Goal: Transaction & Acquisition: Obtain resource

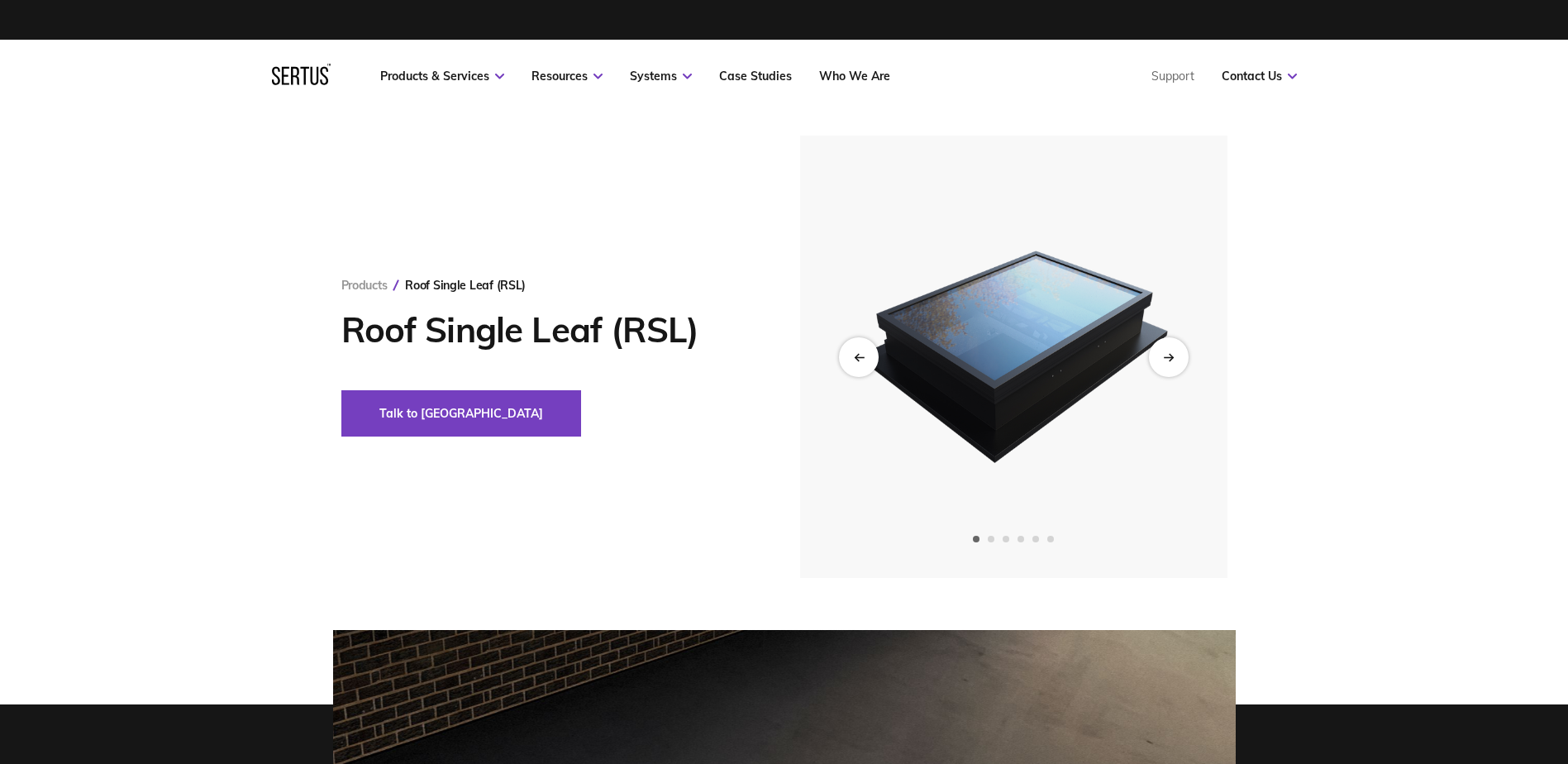
click at [1165, 359] on icon "Next slide" at bounding box center [1168, 356] width 11 height 9
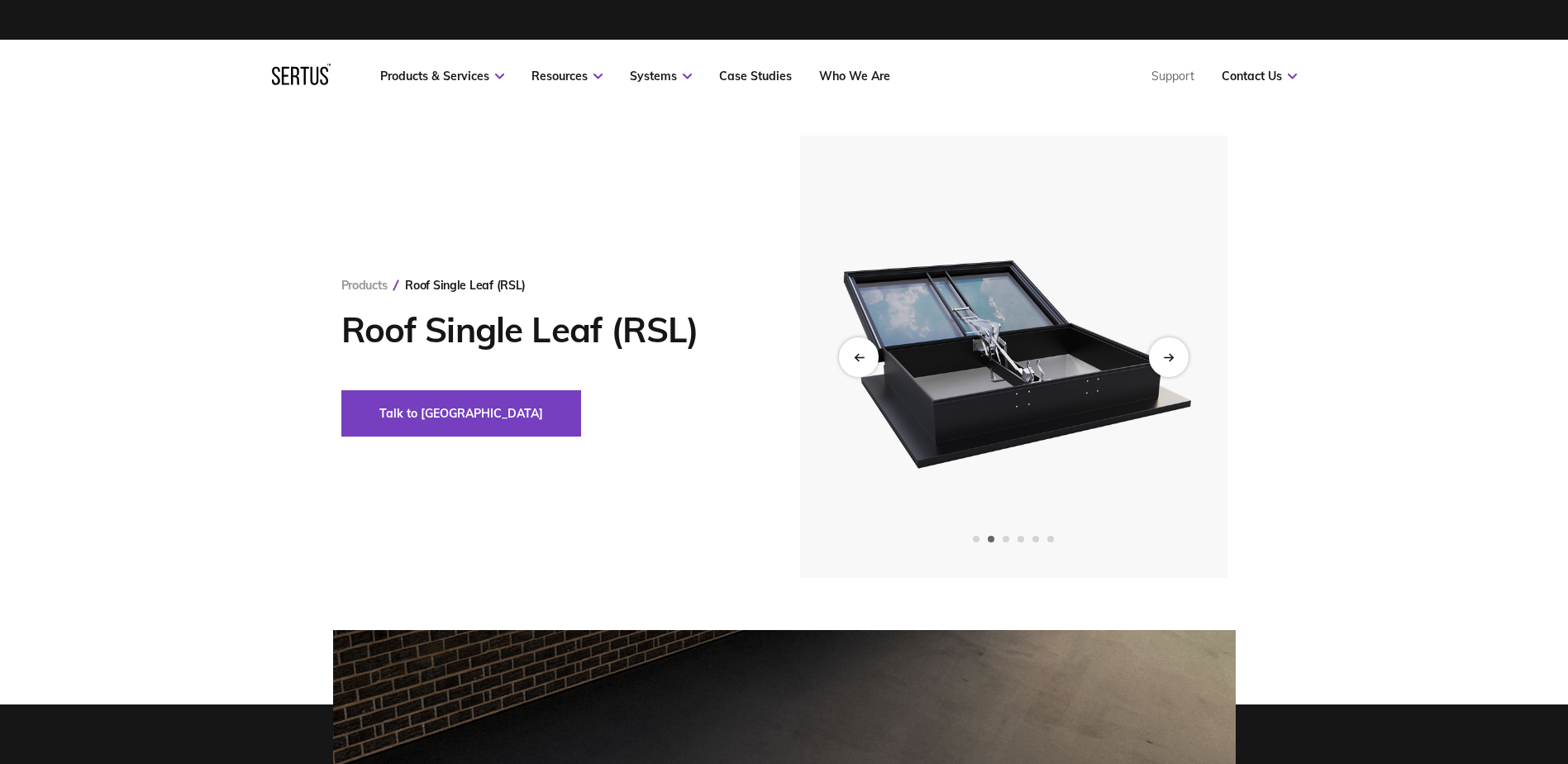
click at [1165, 359] on icon "Next slide" at bounding box center [1168, 356] width 11 height 9
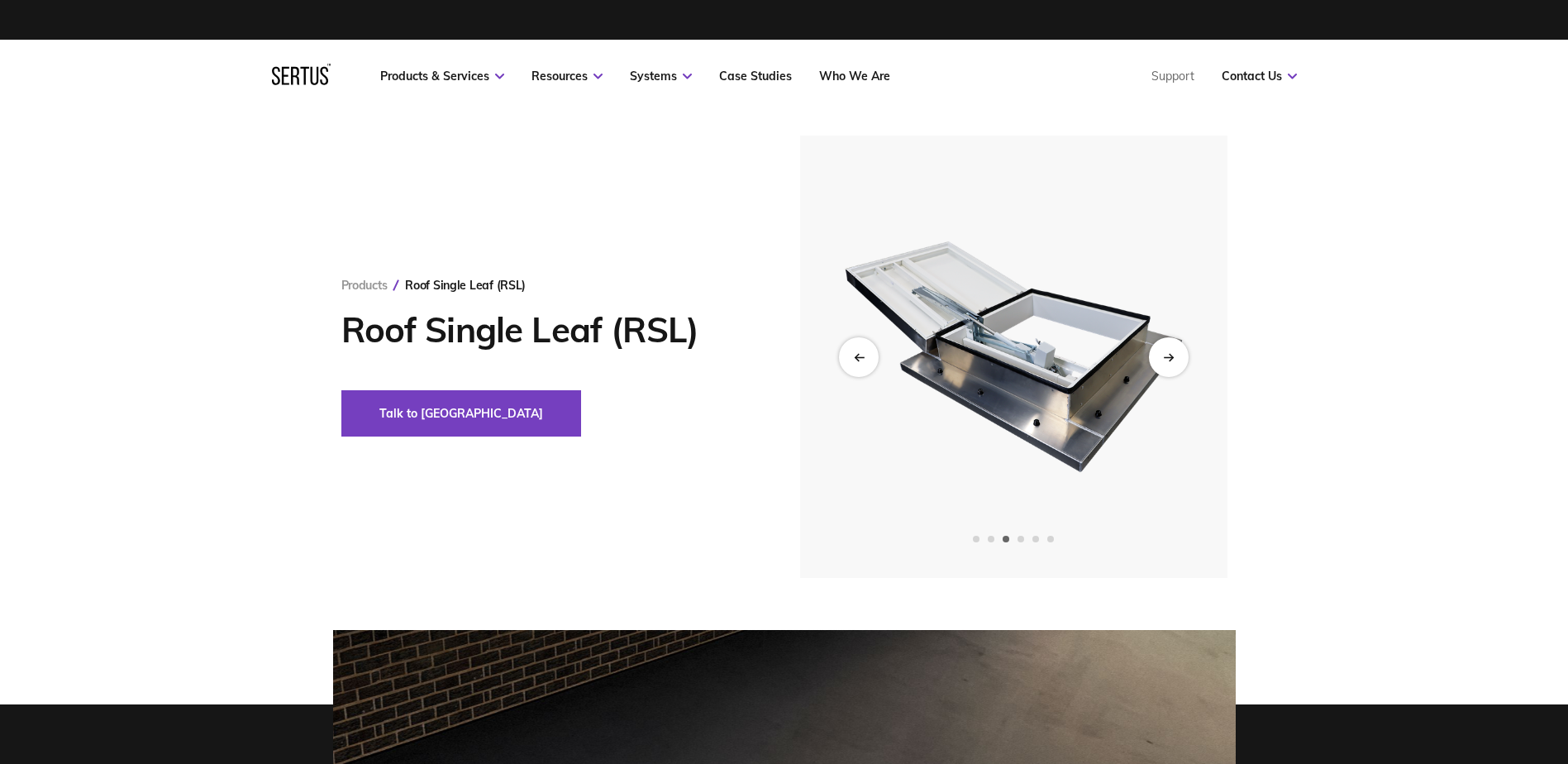
click at [1165, 359] on icon "Next slide" at bounding box center [1168, 356] width 11 height 9
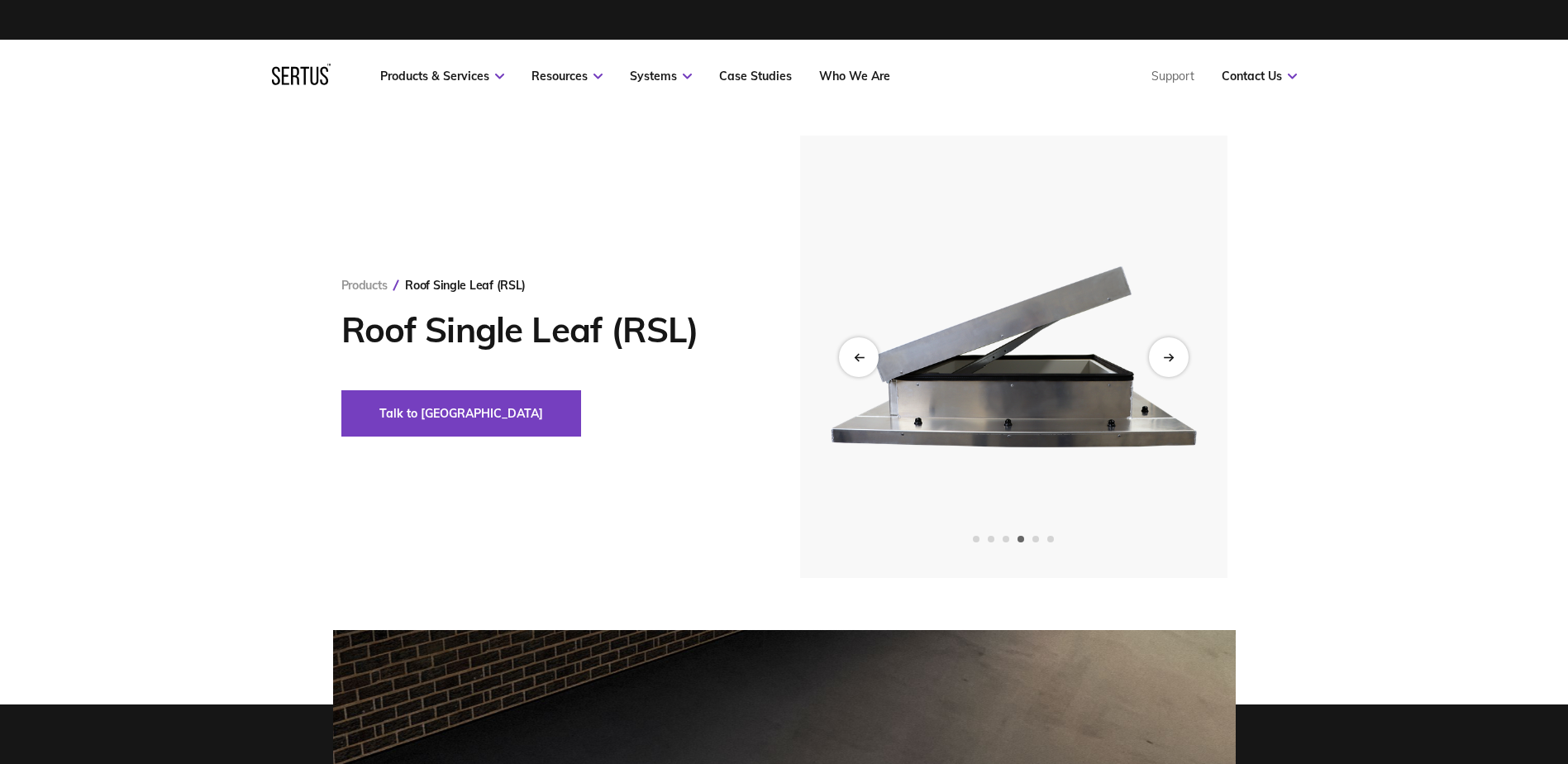
click at [1165, 359] on icon "Next slide" at bounding box center [1168, 356] width 11 height 9
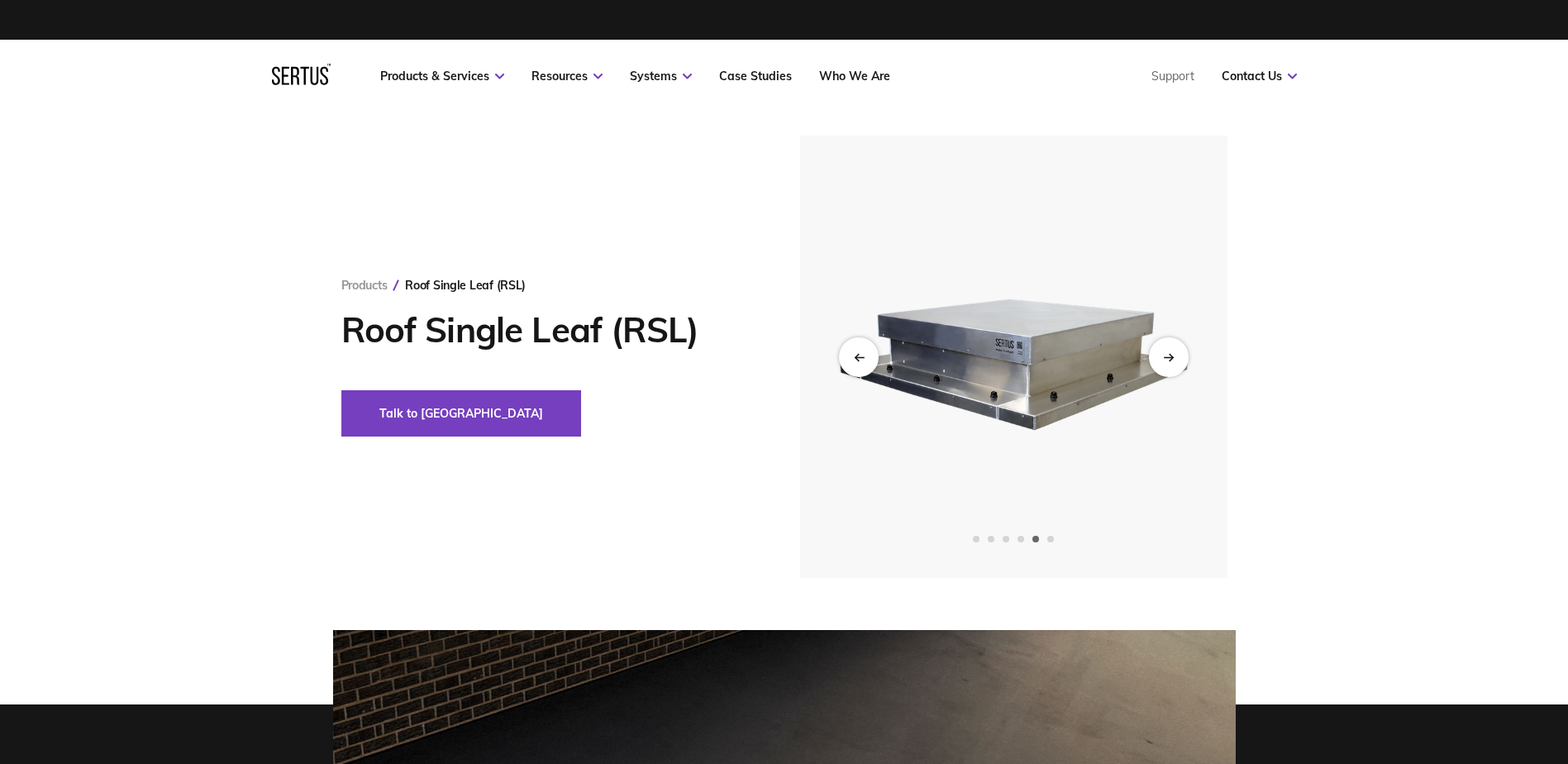
click at [1165, 359] on icon "Next slide" at bounding box center [1168, 356] width 11 height 9
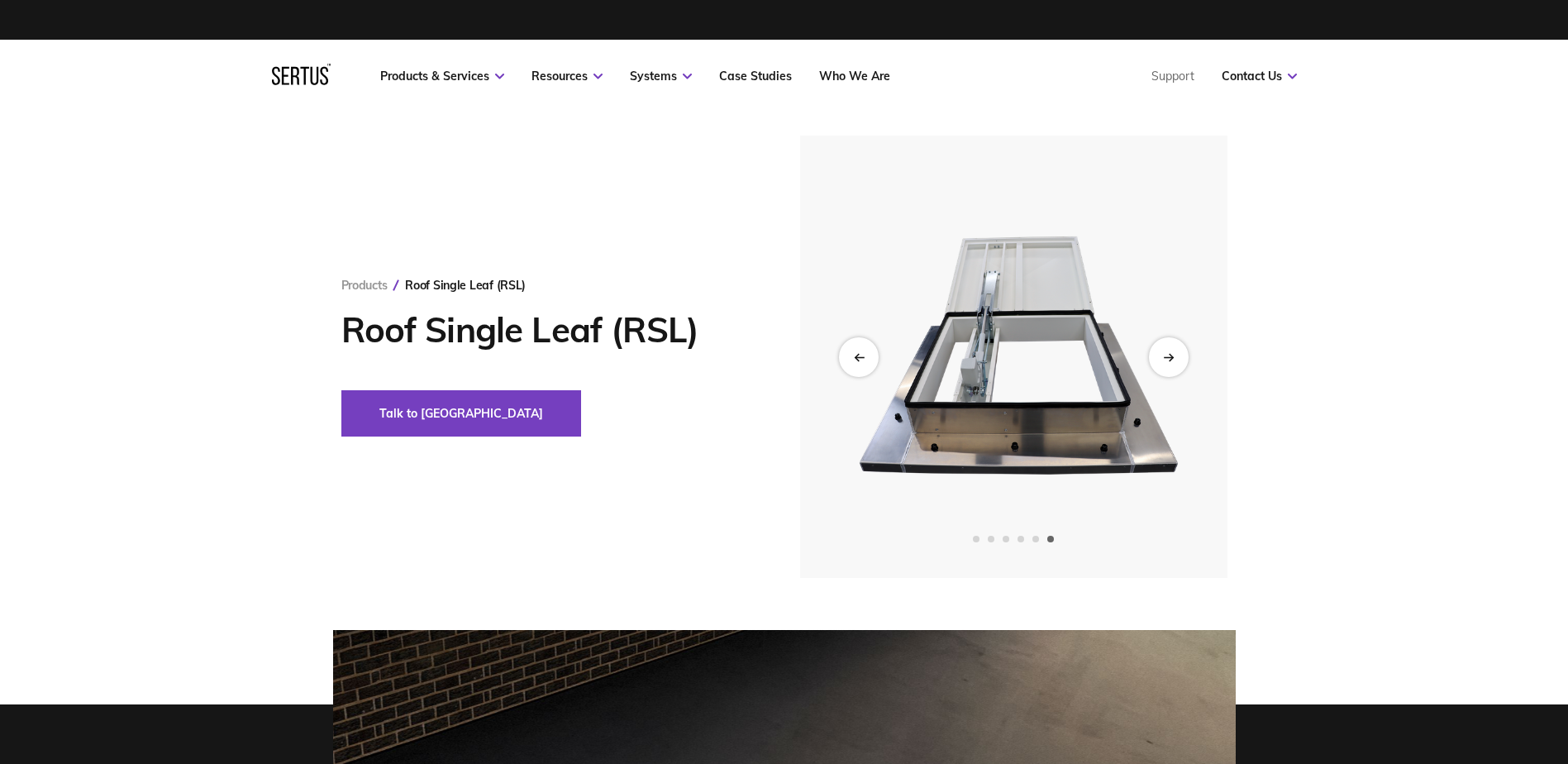
click at [1167, 359] on icon "Next slide" at bounding box center [1168, 356] width 11 height 9
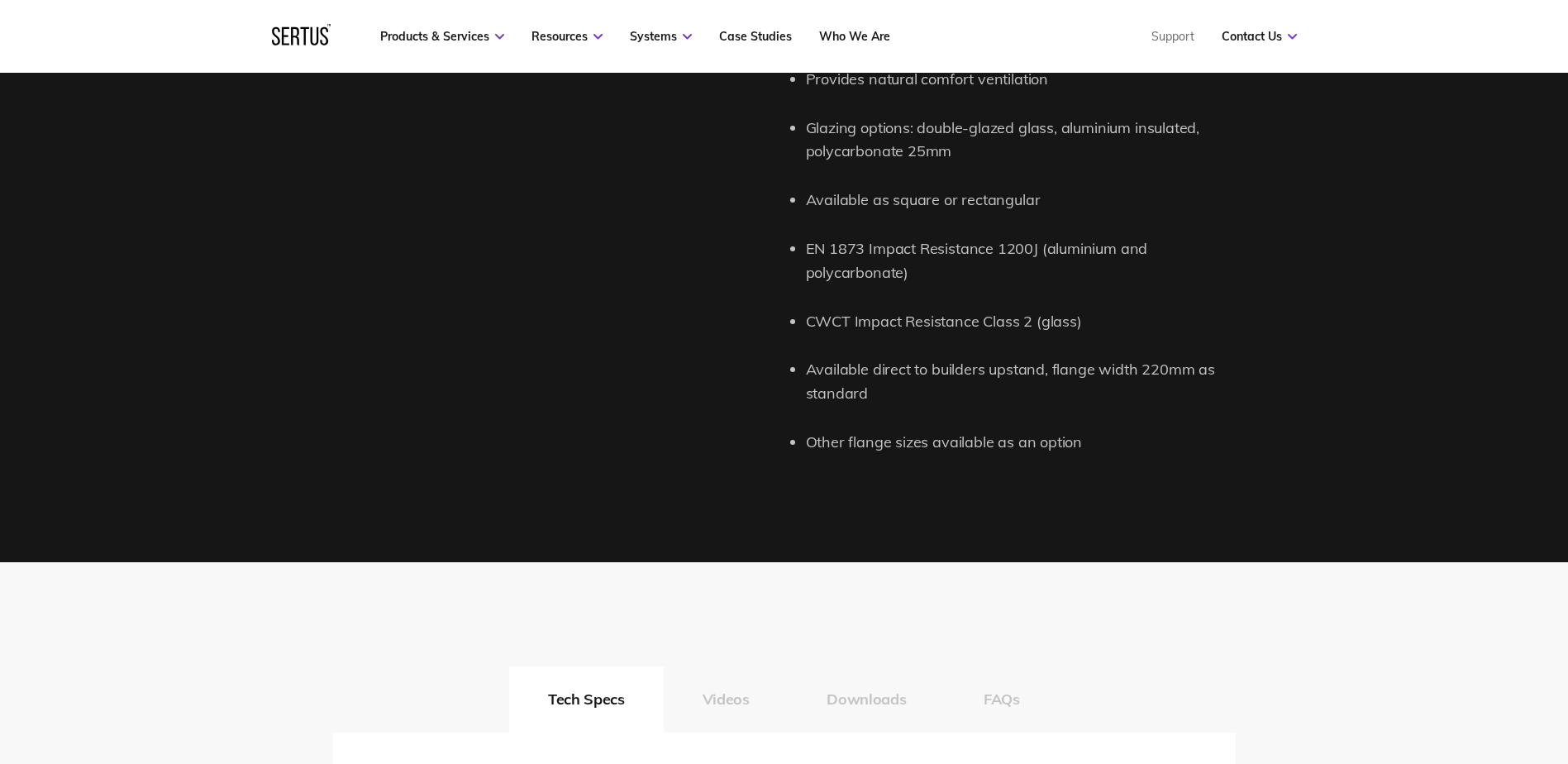
scroll to position [2481, 0]
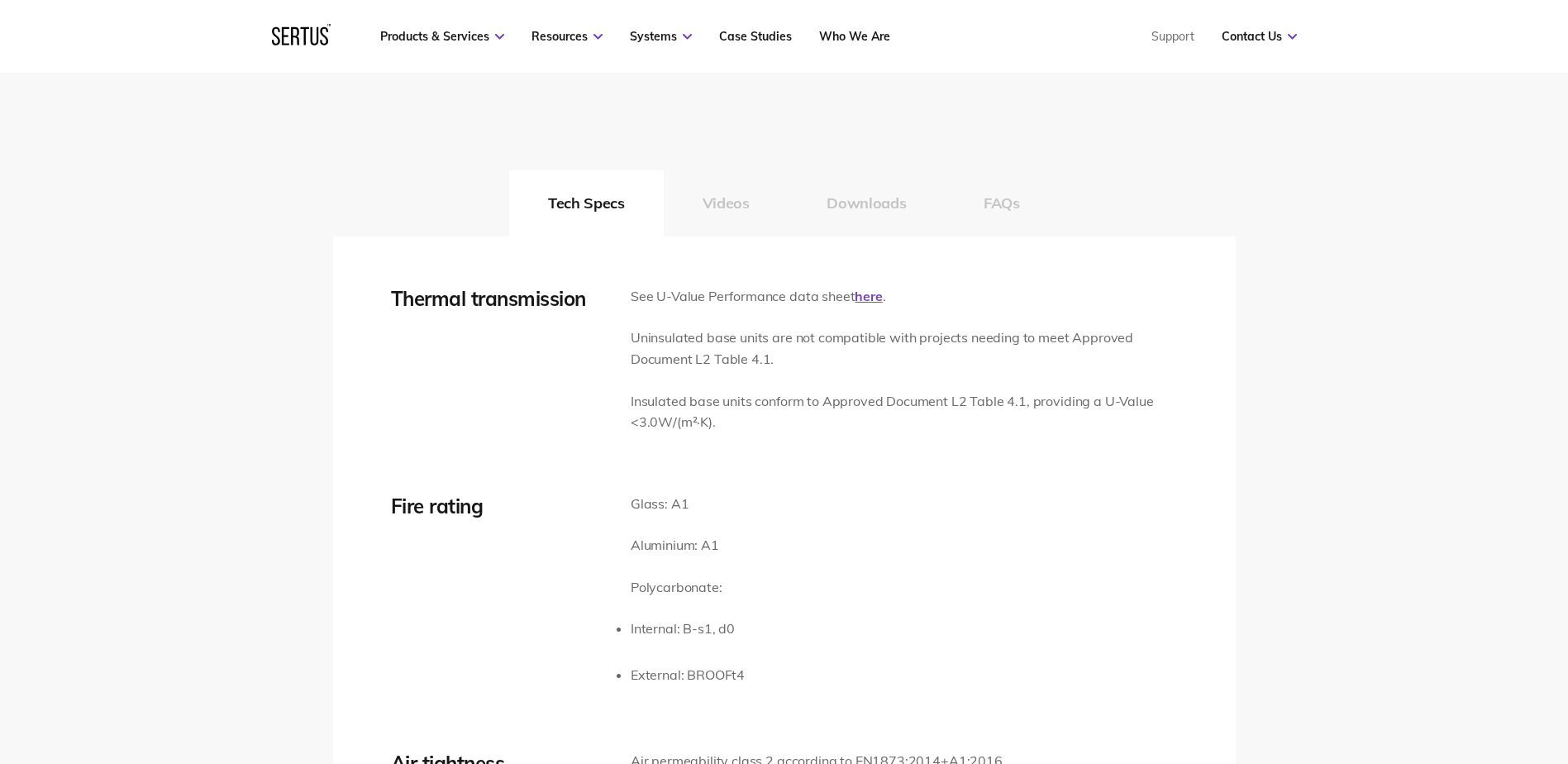
click at [865, 200] on button "Downloads" at bounding box center [866, 203] width 157 height 66
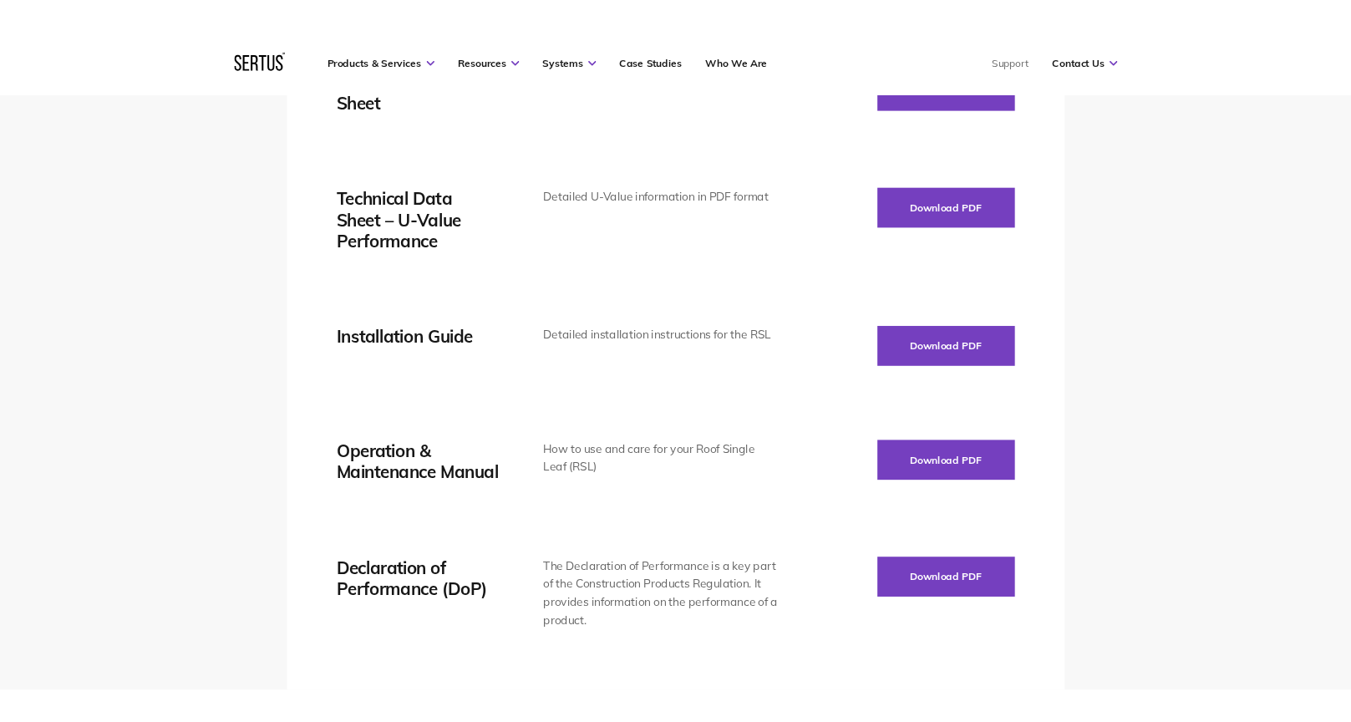
scroll to position [2757, 0]
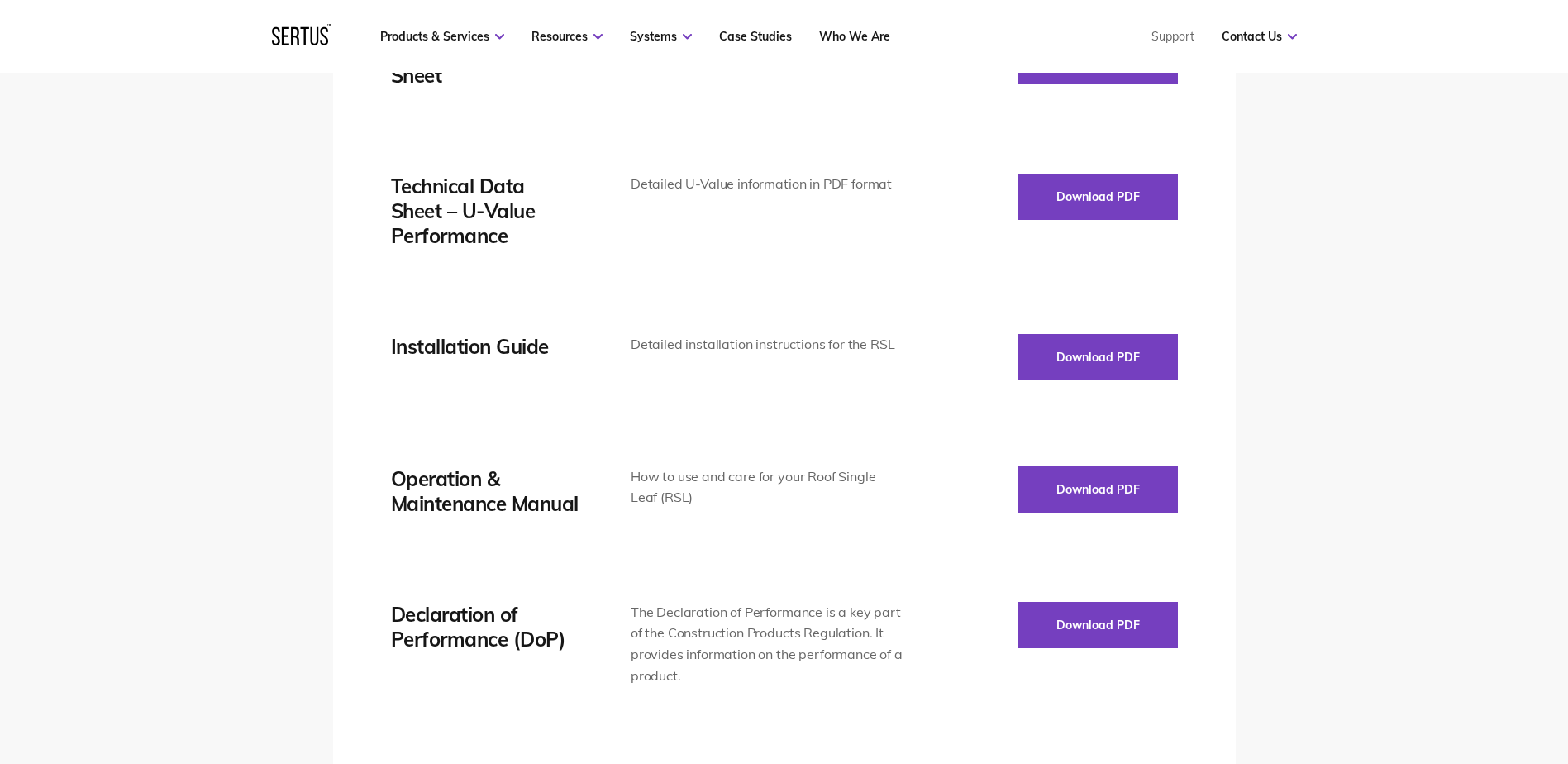
click at [1093, 353] on button "Download PDF" at bounding box center [1097, 357] width 159 height 47
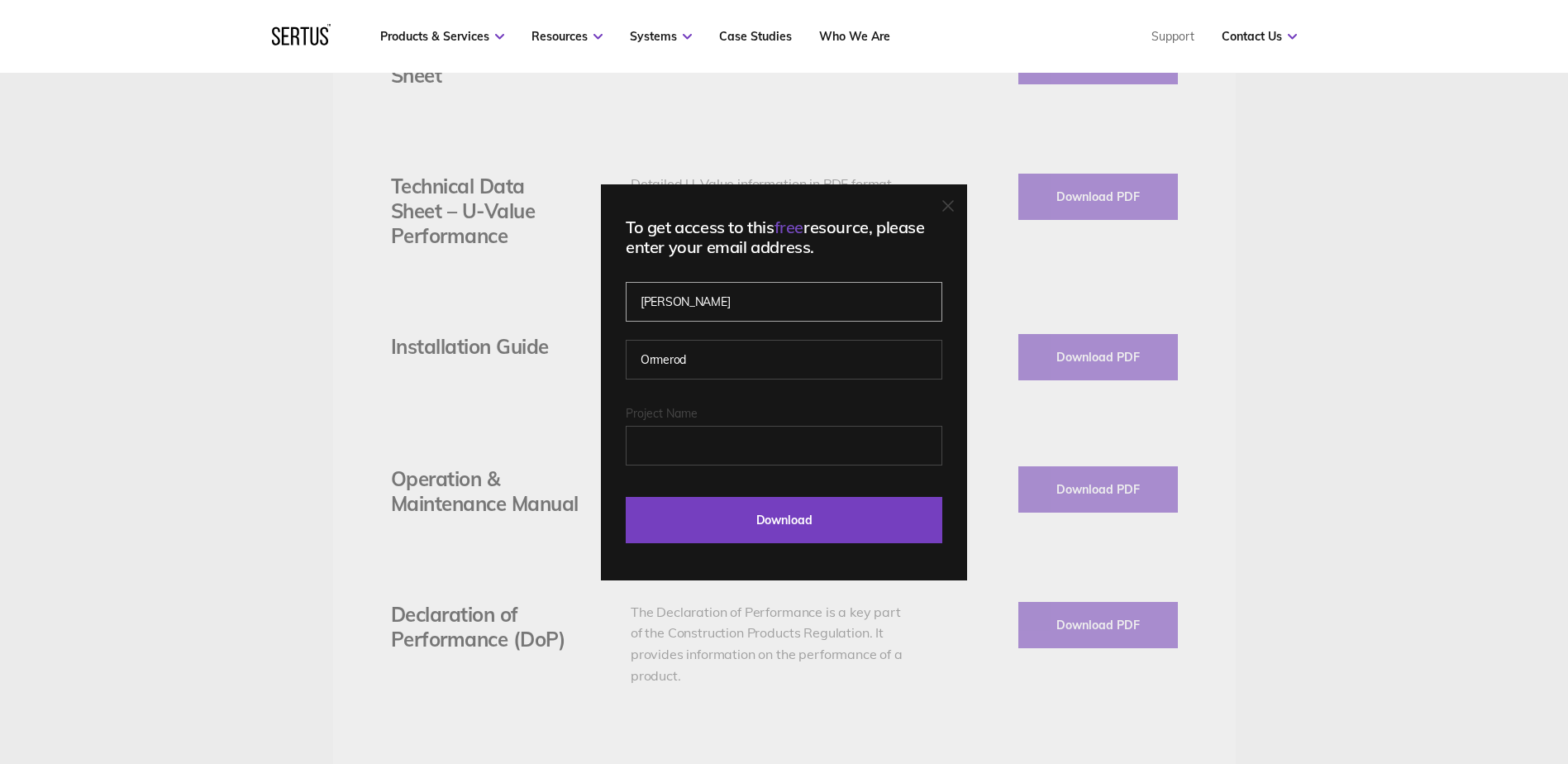
click at [807, 310] on input "[PERSON_NAME]" at bounding box center [784, 302] width 317 height 40
click at [794, 451] on input "Project Name" at bounding box center [784, 445] width 317 height 40
type input "[PERSON_NAME][GEOGRAPHIC_DATA], [GEOGRAPHIC_DATA]"
click at [731, 522] on input "Download" at bounding box center [784, 520] width 317 height 47
